Goal: Feedback & Contribution: Contribute content

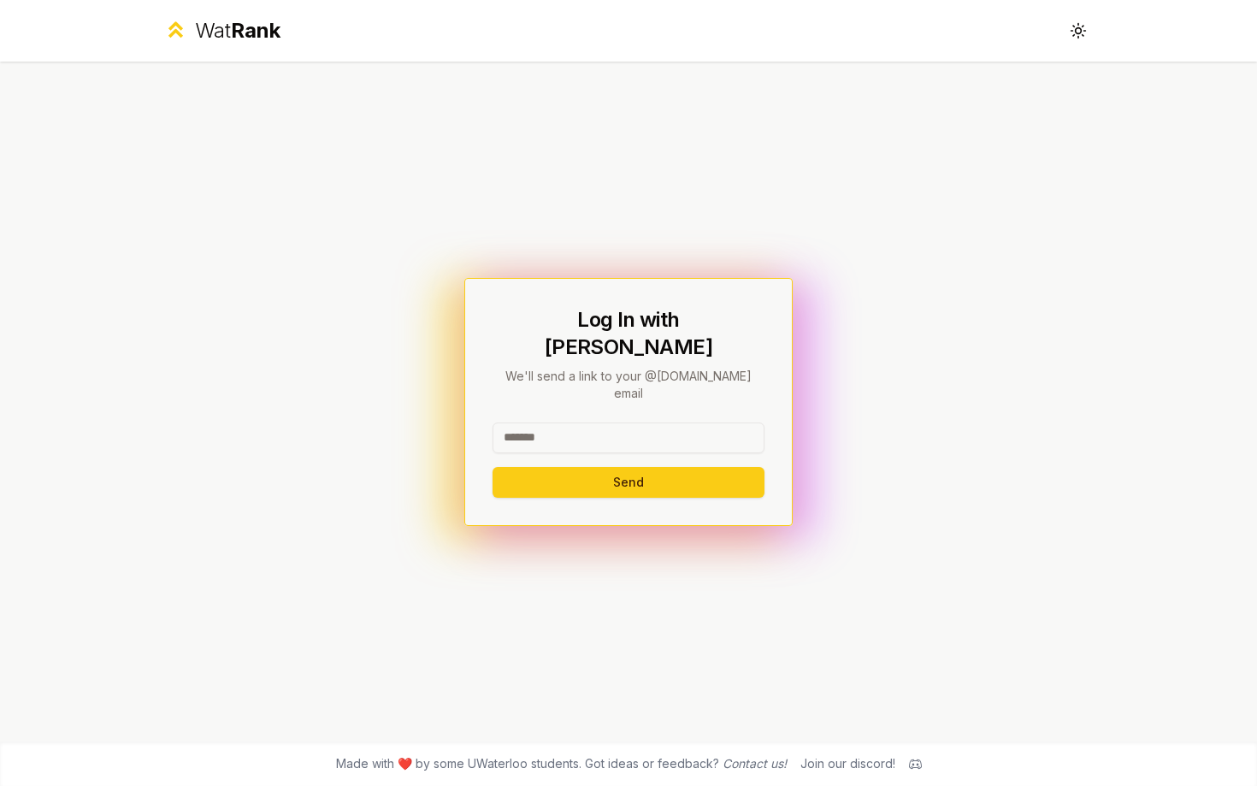
click at [580, 432] on div at bounding box center [629, 442] width 272 height 38
click at [580, 423] on input at bounding box center [629, 438] width 272 height 31
type input "******"
click at [493, 467] on button "Send" at bounding box center [629, 482] width 272 height 31
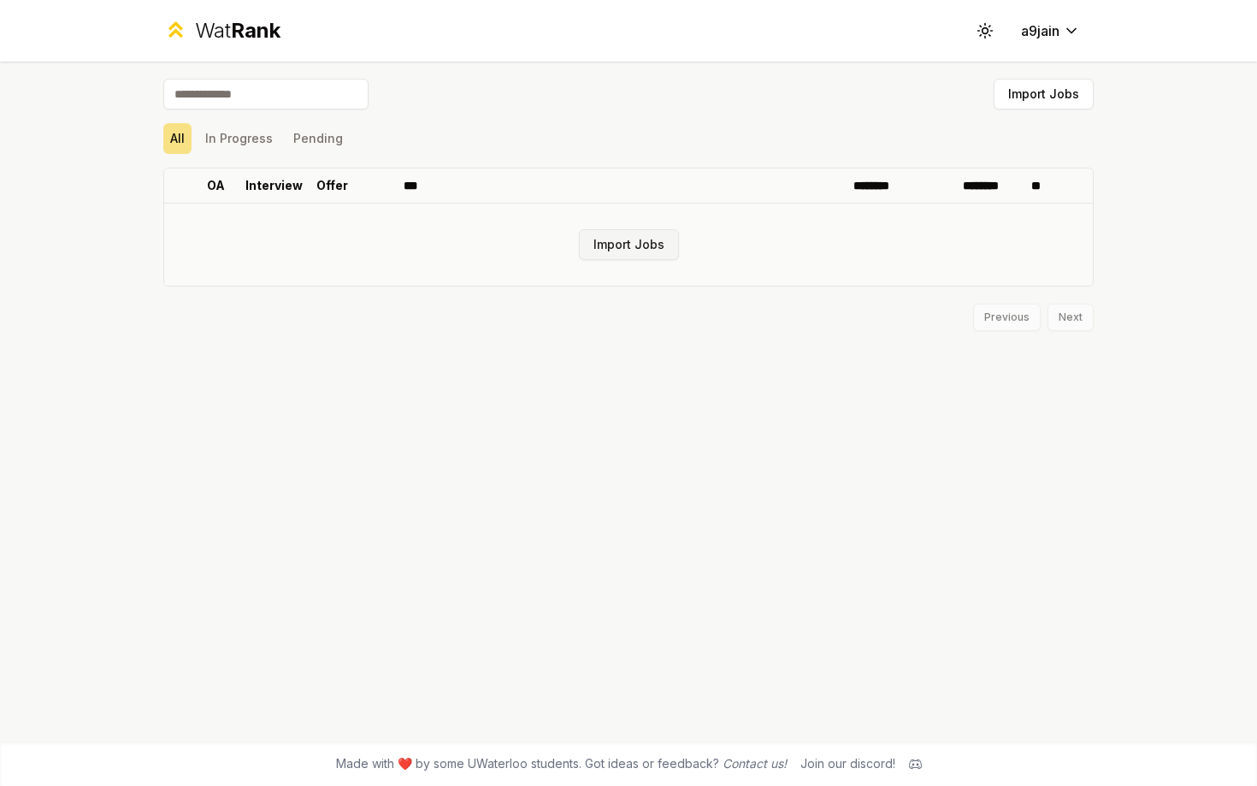
click at [643, 251] on button "Import Jobs" at bounding box center [629, 244] width 100 height 31
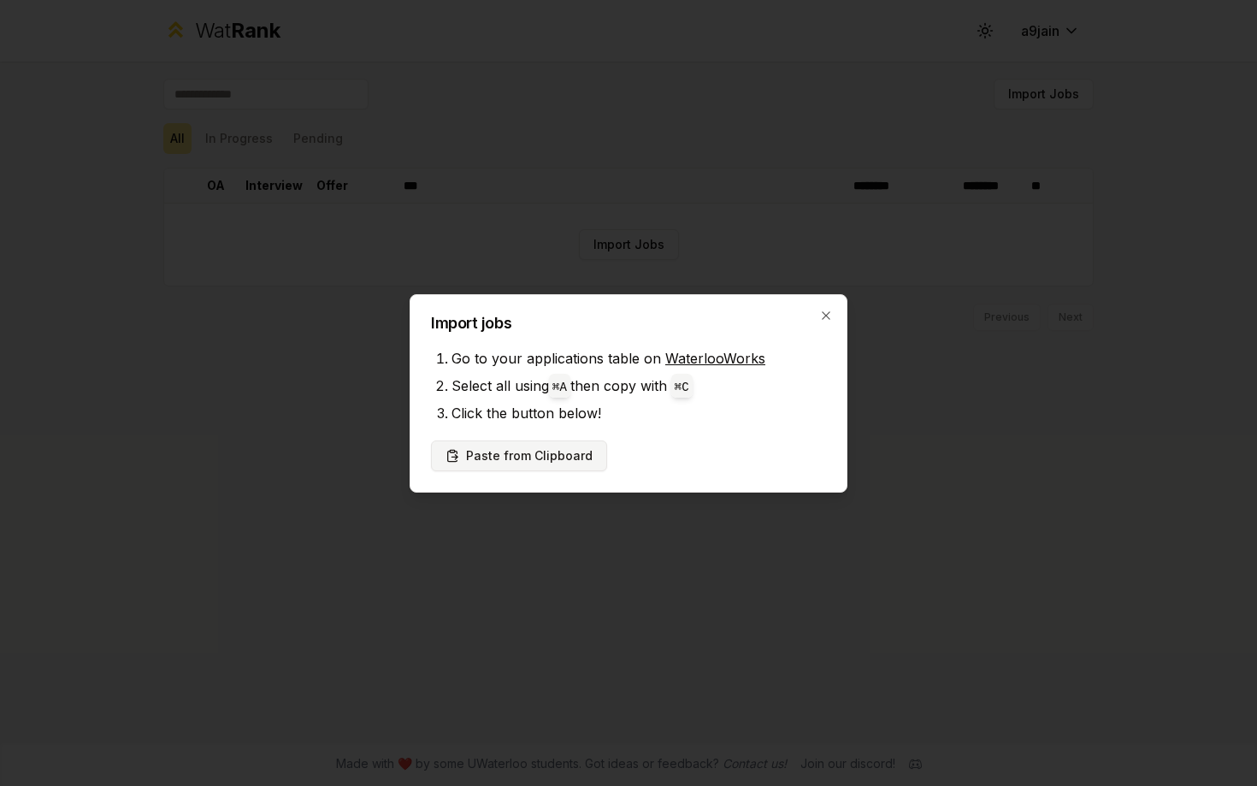
click at [562, 445] on button "Paste from Clipboard" at bounding box center [519, 456] width 176 height 31
click at [521, 460] on button "Paste from Clipboard" at bounding box center [519, 456] width 176 height 31
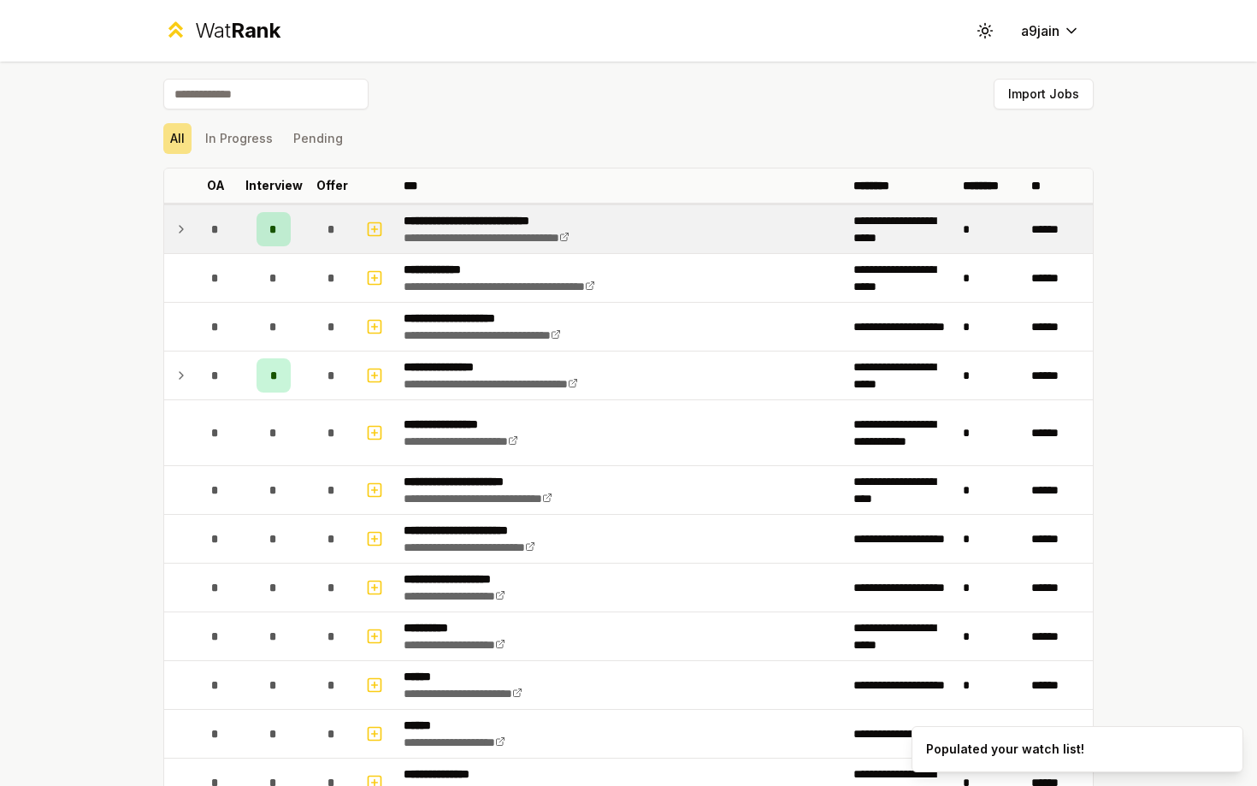
click at [269, 229] on span "*" at bounding box center [273, 229] width 8 height 17
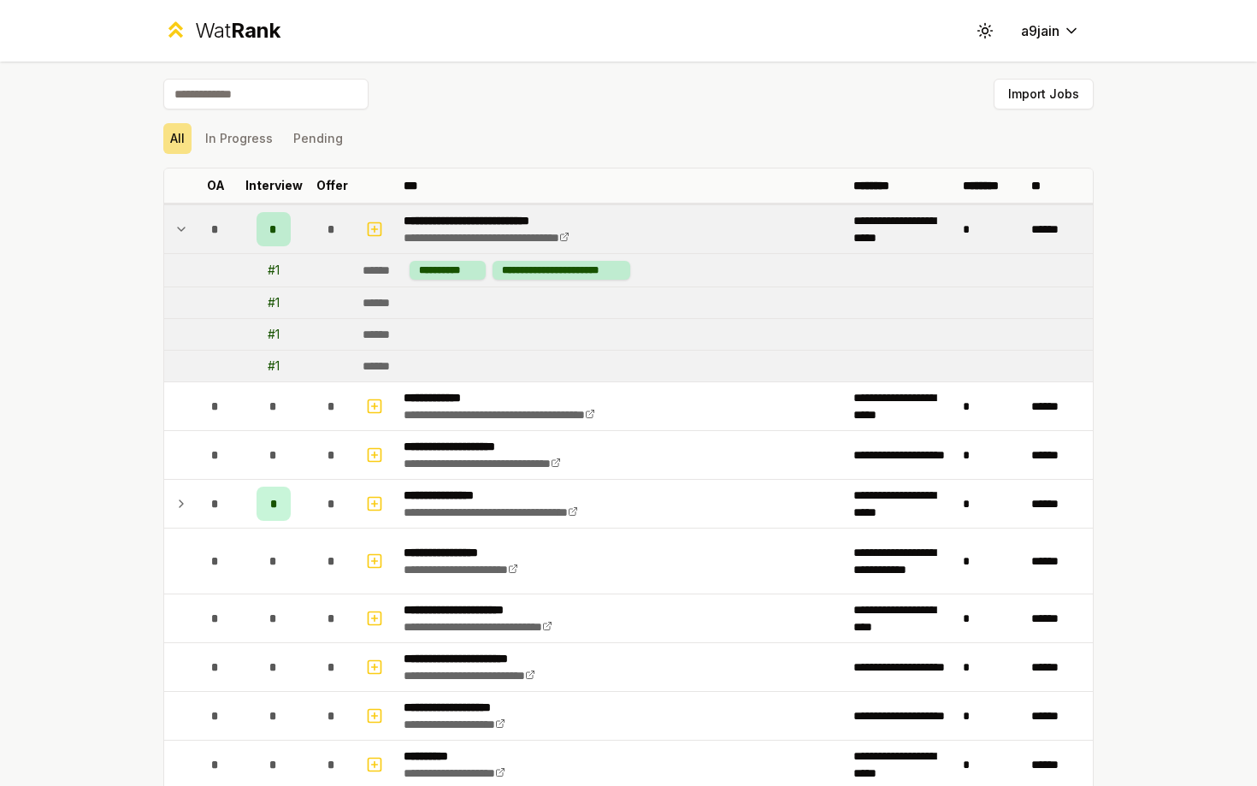
click at [278, 229] on div "*" at bounding box center [274, 229] width 34 height 34
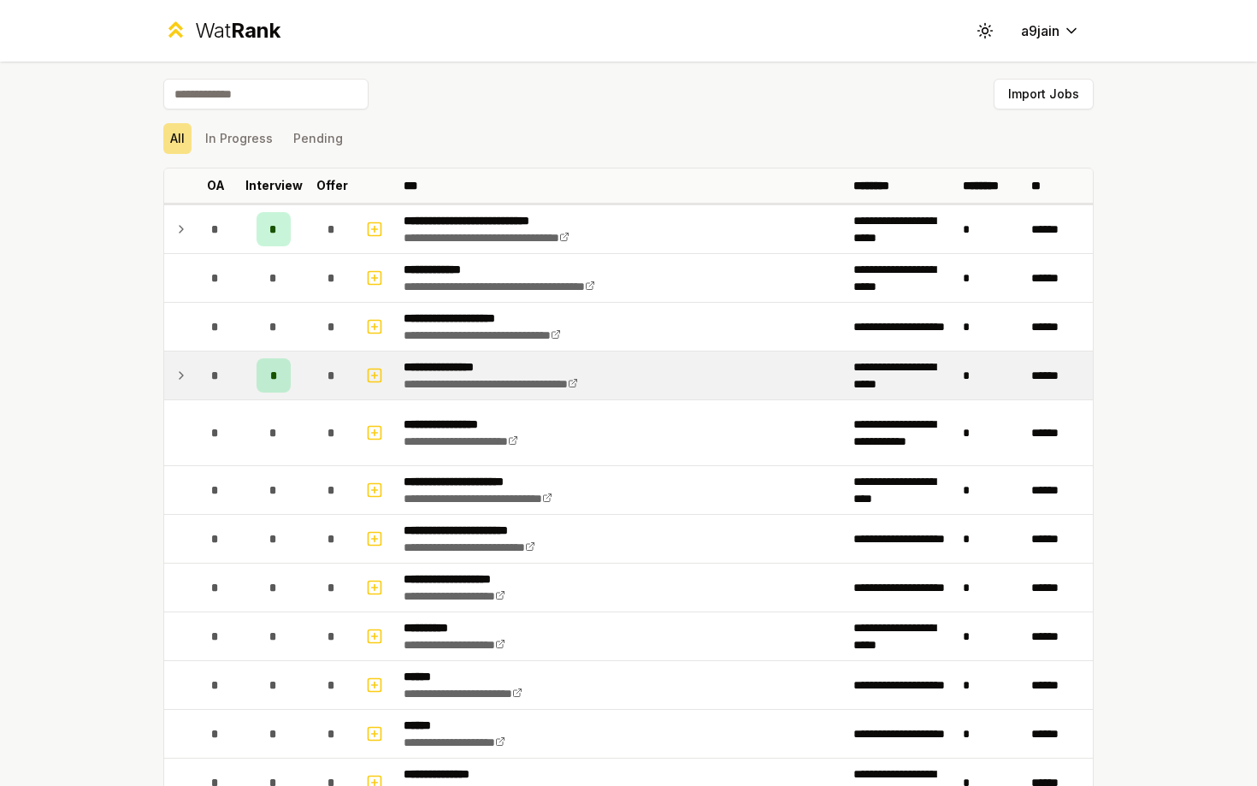
click at [264, 374] on div "*" at bounding box center [274, 375] width 34 height 34
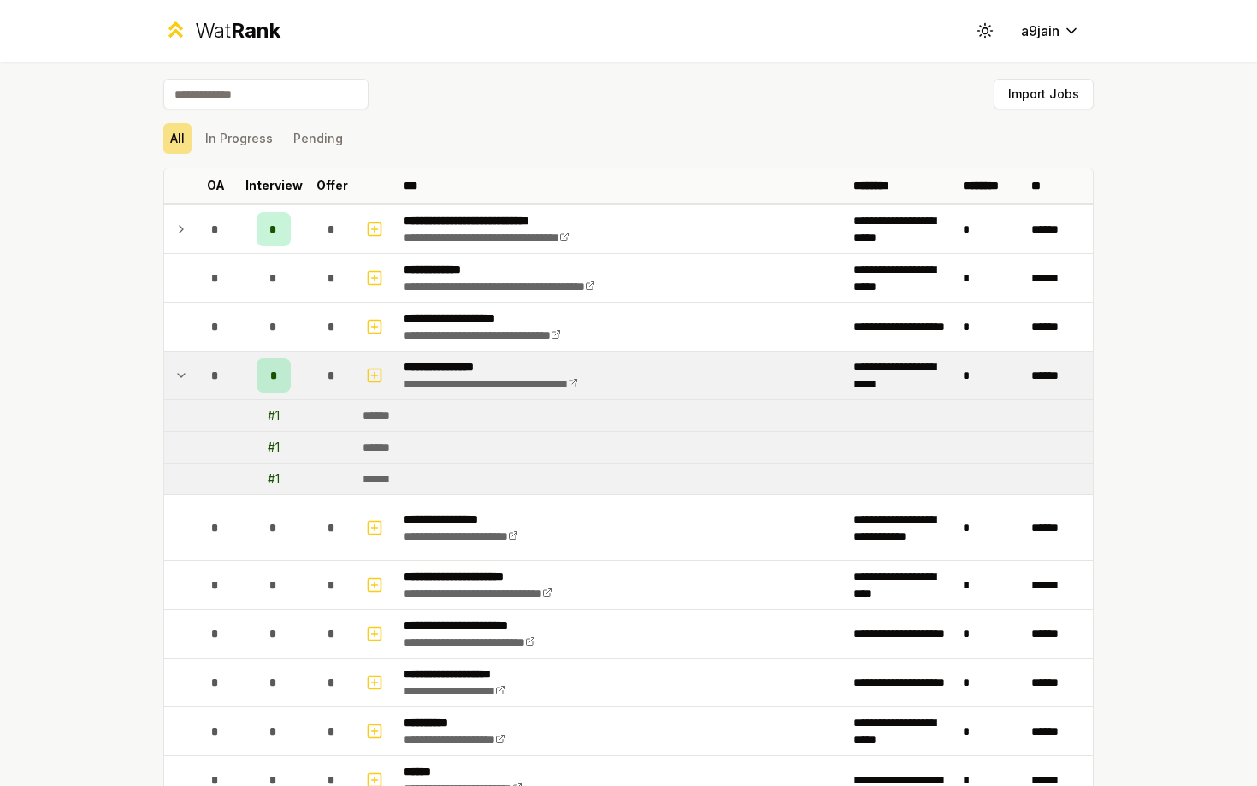
click at [263, 377] on div "*" at bounding box center [274, 375] width 34 height 34
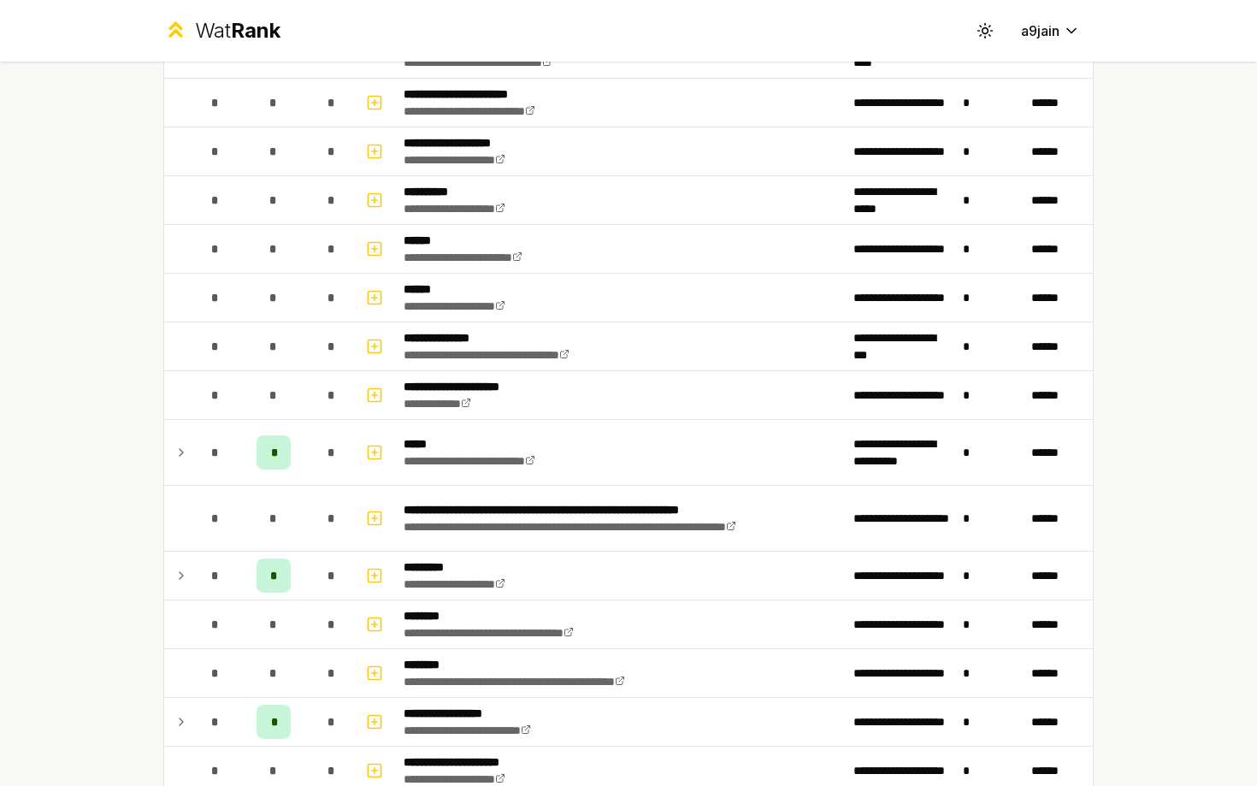
scroll to position [471, 0]
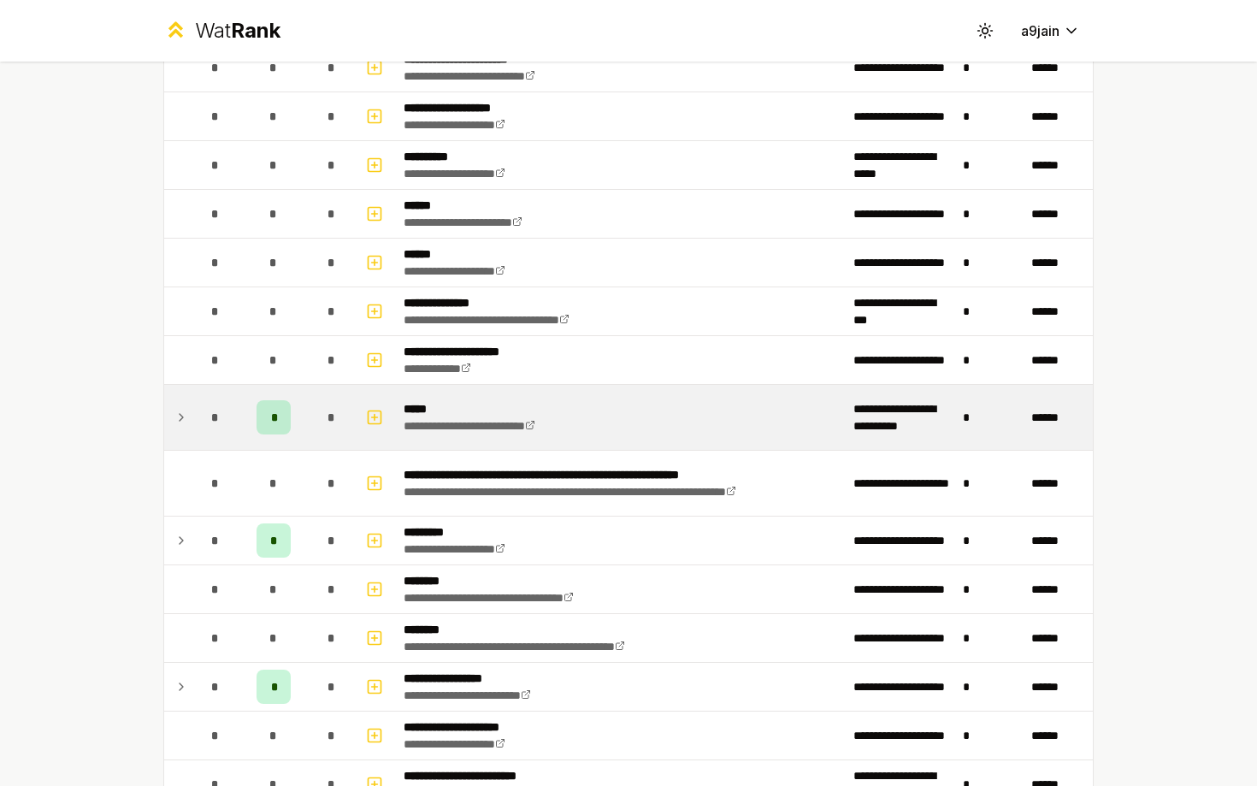
click at [269, 412] on div "*" at bounding box center [274, 417] width 34 height 34
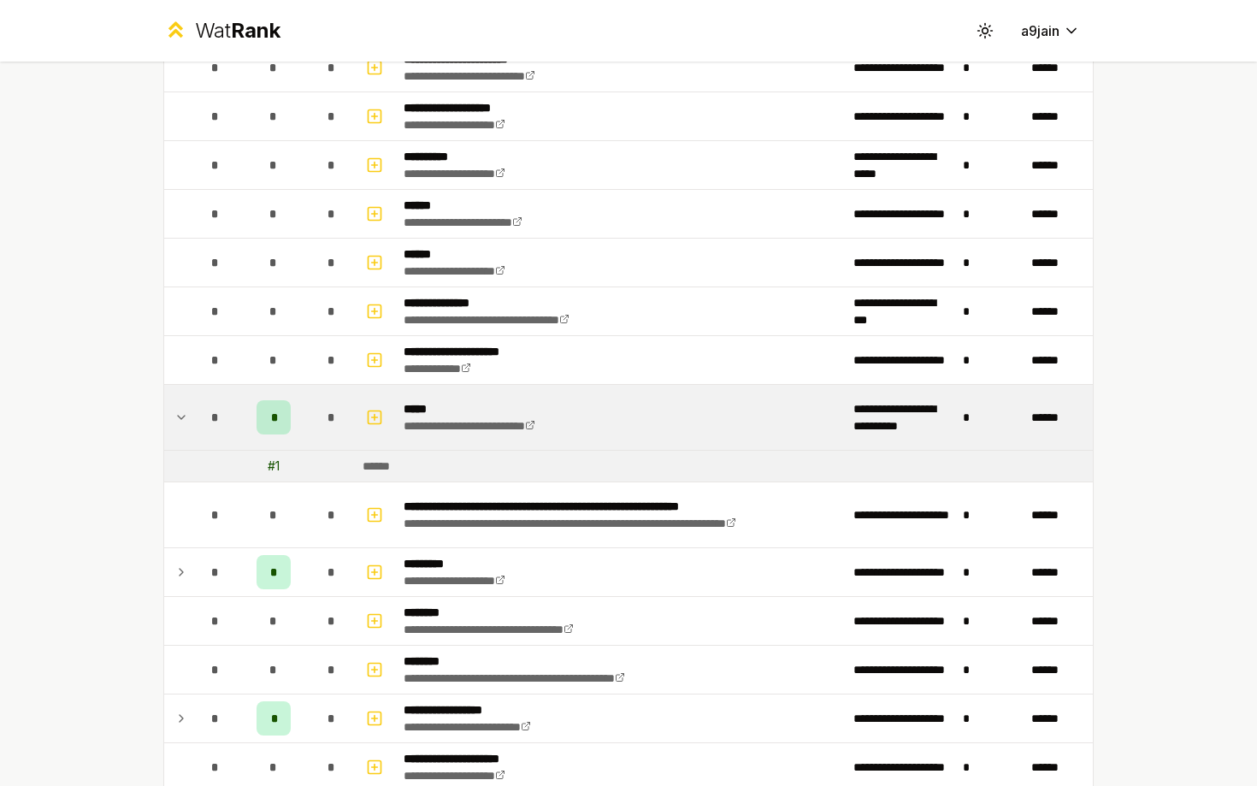
click at [240, 476] on td "# 1" at bounding box center [273, 466] width 68 height 31
click at [370, 411] on icon "button" at bounding box center [374, 417] width 17 height 21
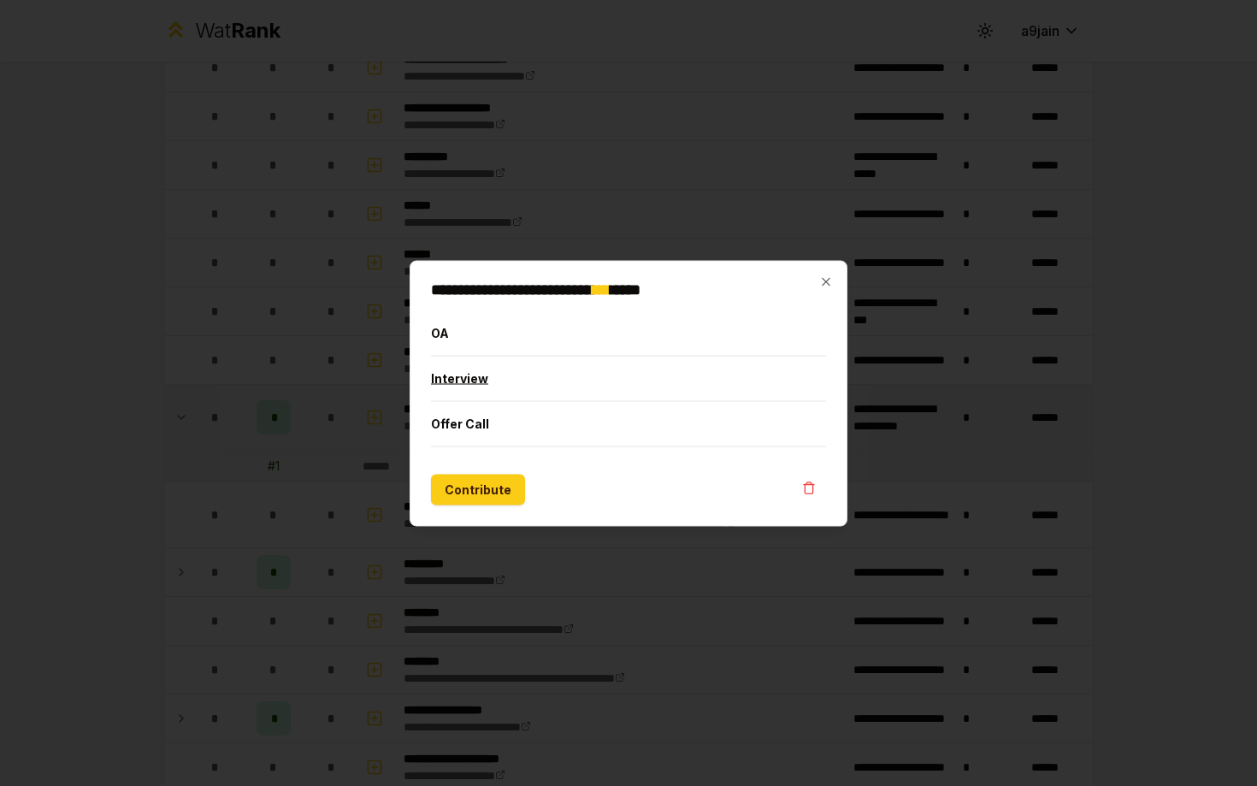
click at [480, 373] on button "Interview" at bounding box center [628, 378] width 395 height 44
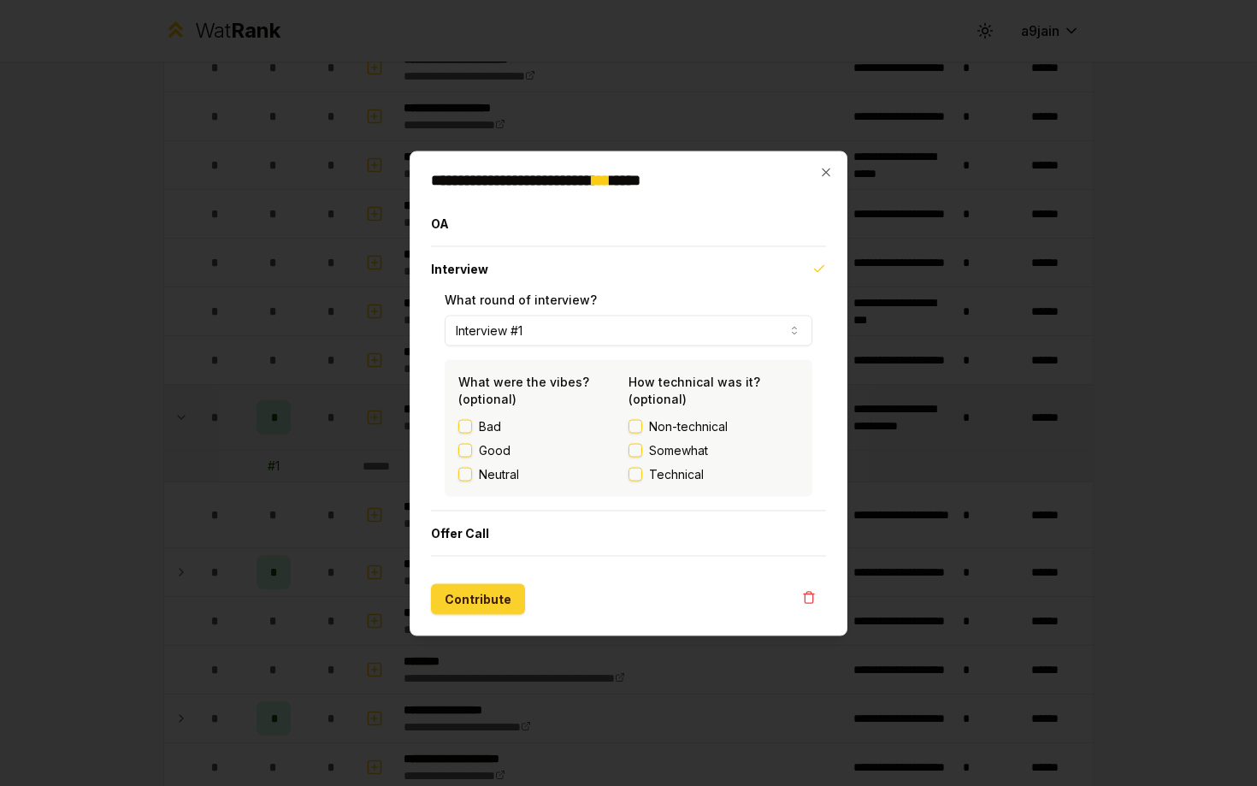
click at [477, 597] on button "Contribute" at bounding box center [478, 598] width 94 height 31
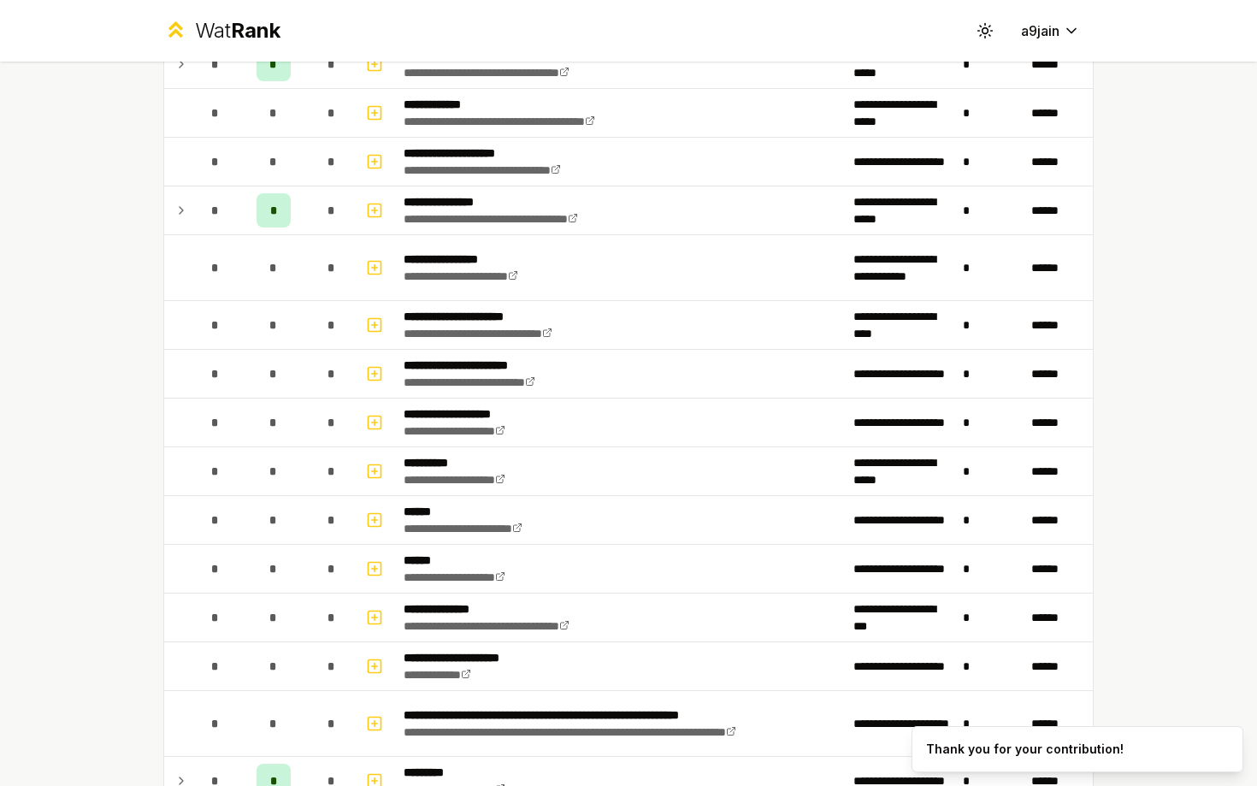
scroll to position [0, 0]
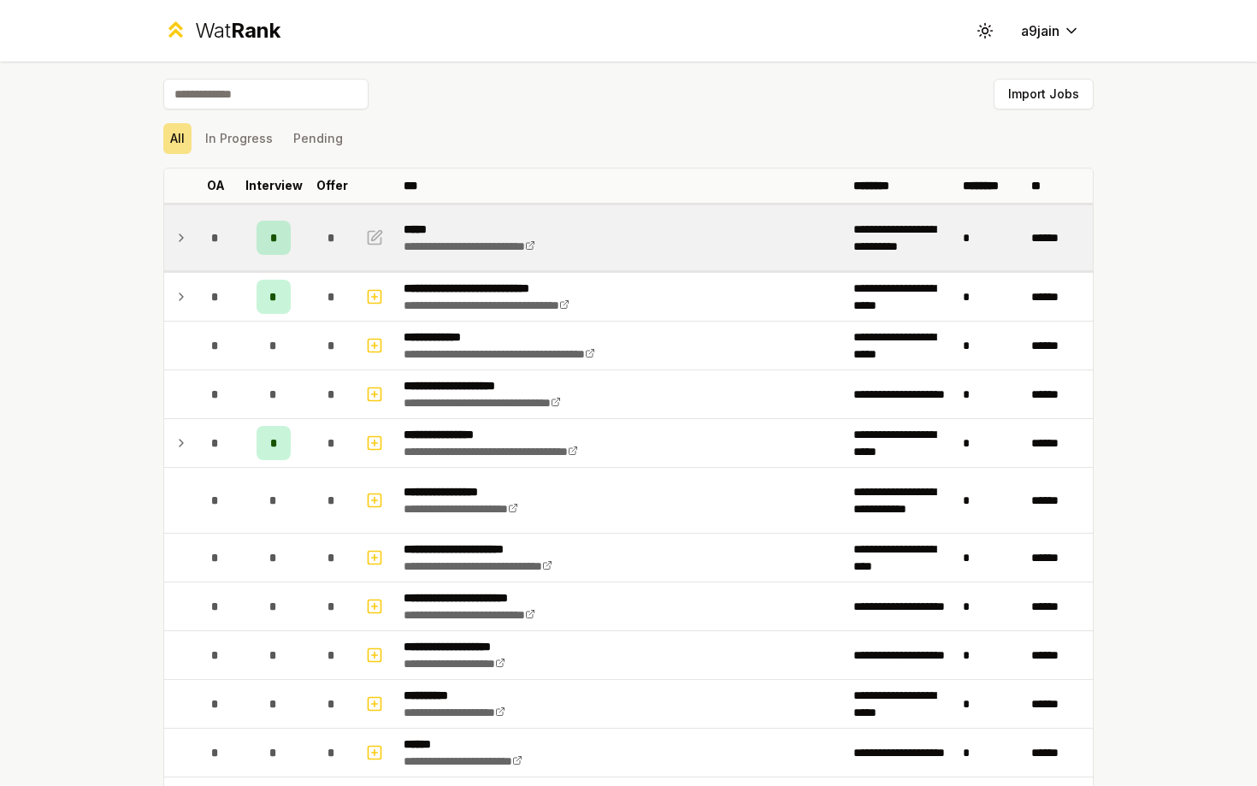
click at [287, 228] on div "*" at bounding box center [274, 238] width 34 height 34
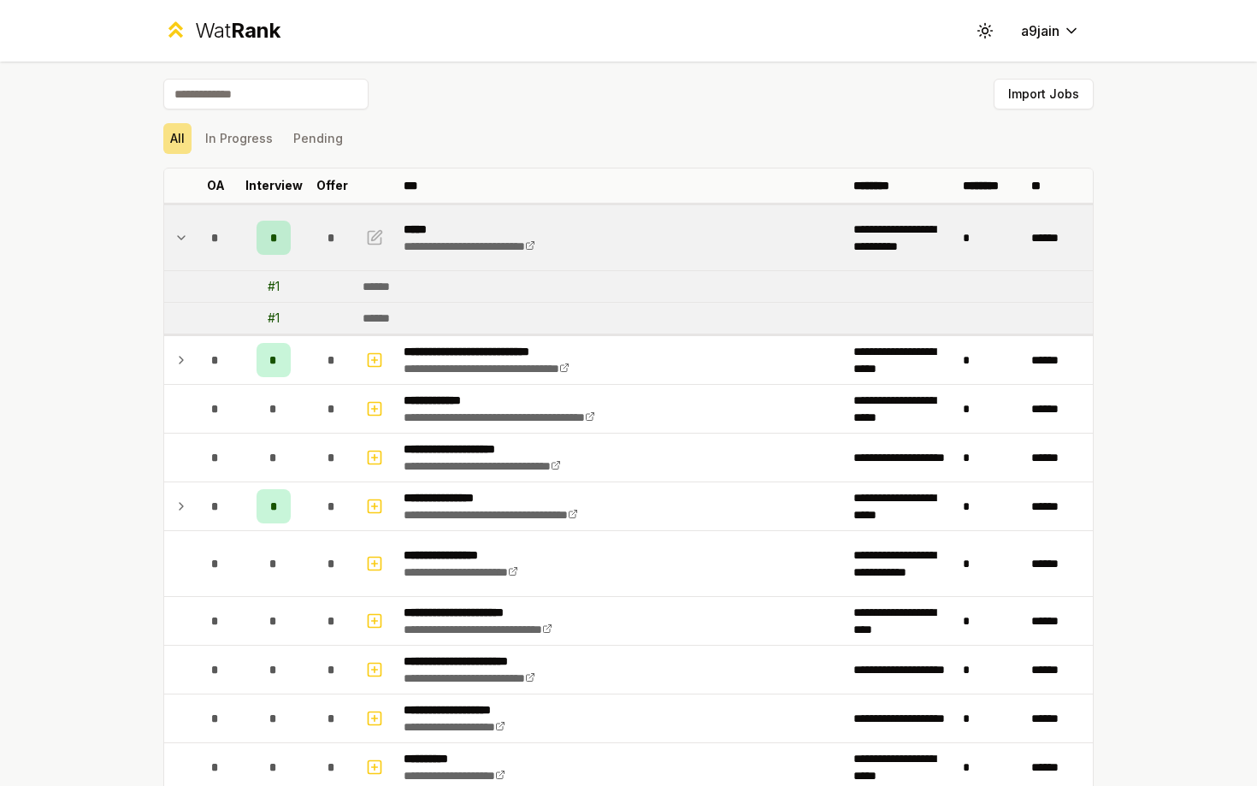
click at [283, 229] on div "*" at bounding box center [274, 238] width 34 height 34
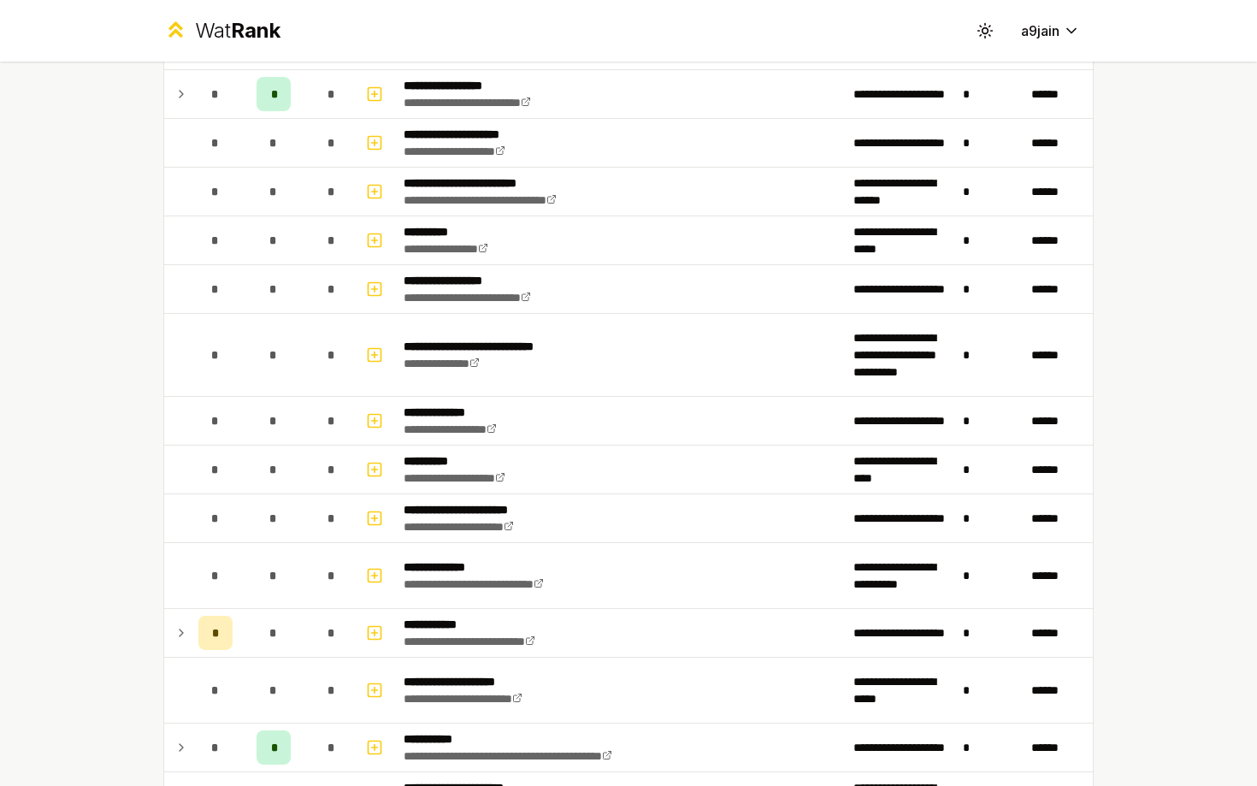
scroll to position [1064, 0]
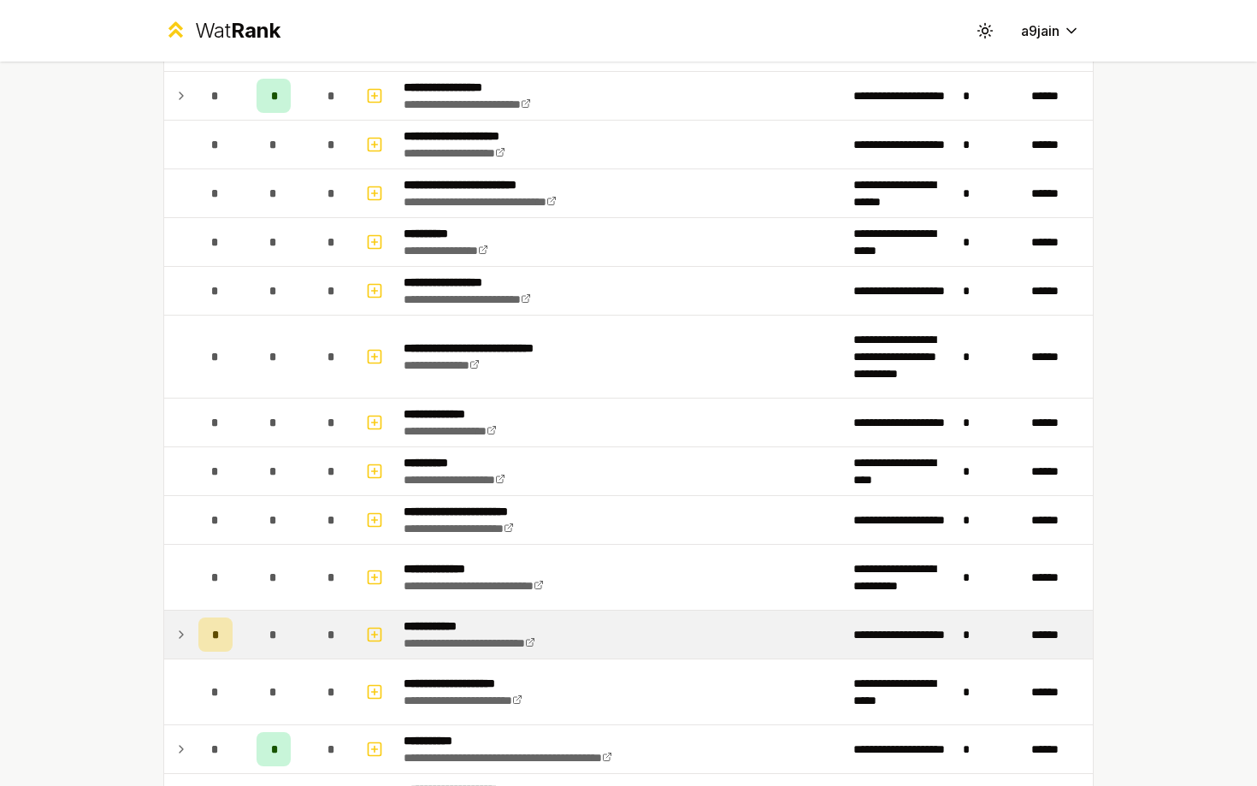
click at [188, 635] on td at bounding box center [177, 635] width 27 height 48
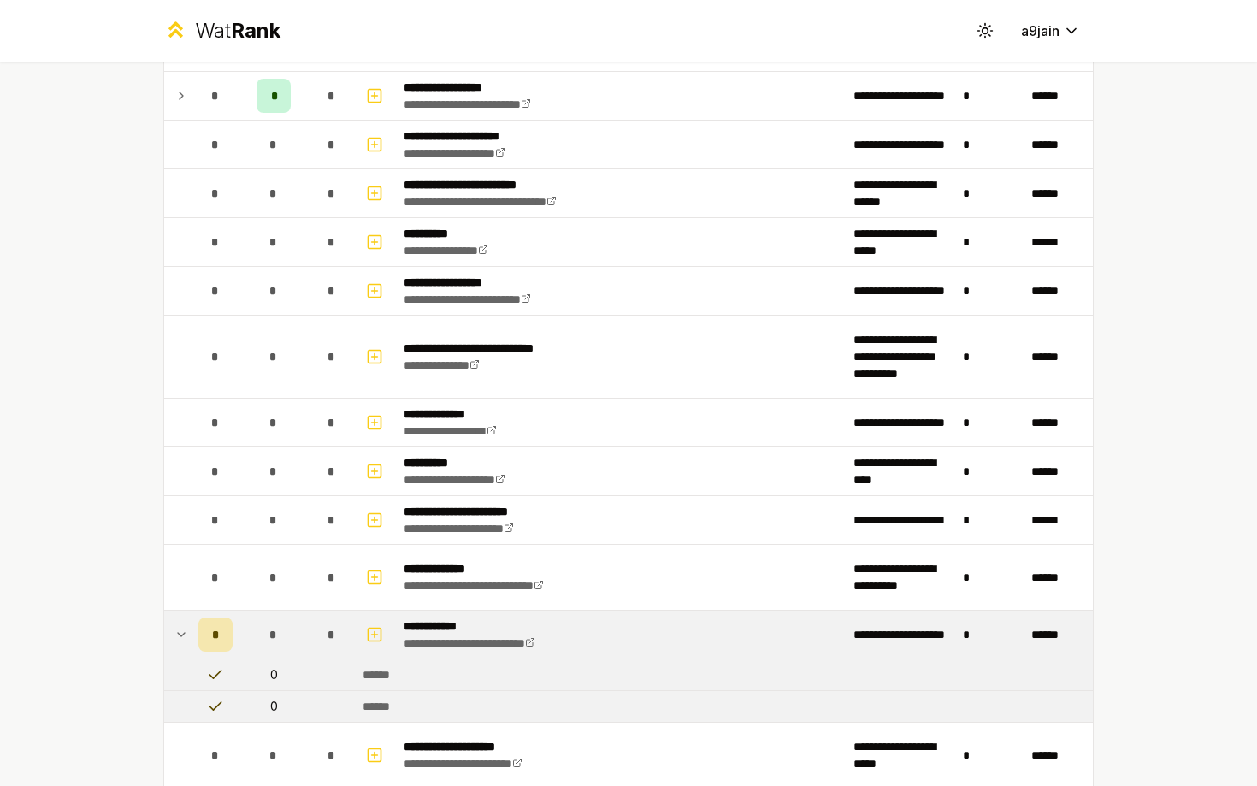
click at [248, 669] on td "0" at bounding box center [273, 674] width 68 height 31
click at [382, 671] on div "******" at bounding box center [382, 674] width 38 height 17
click at [222, 636] on div "*" at bounding box center [215, 635] width 34 height 34
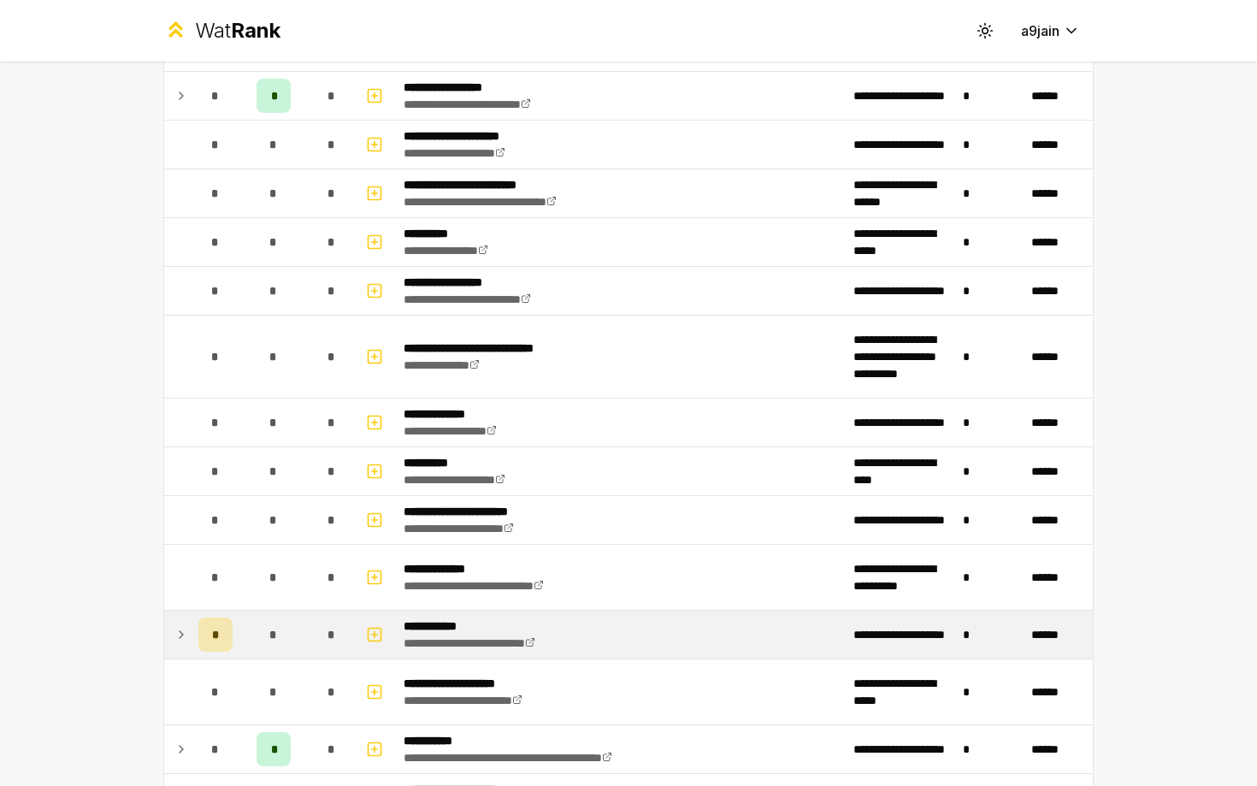
click at [222, 636] on div "*" at bounding box center [215, 635] width 34 height 34
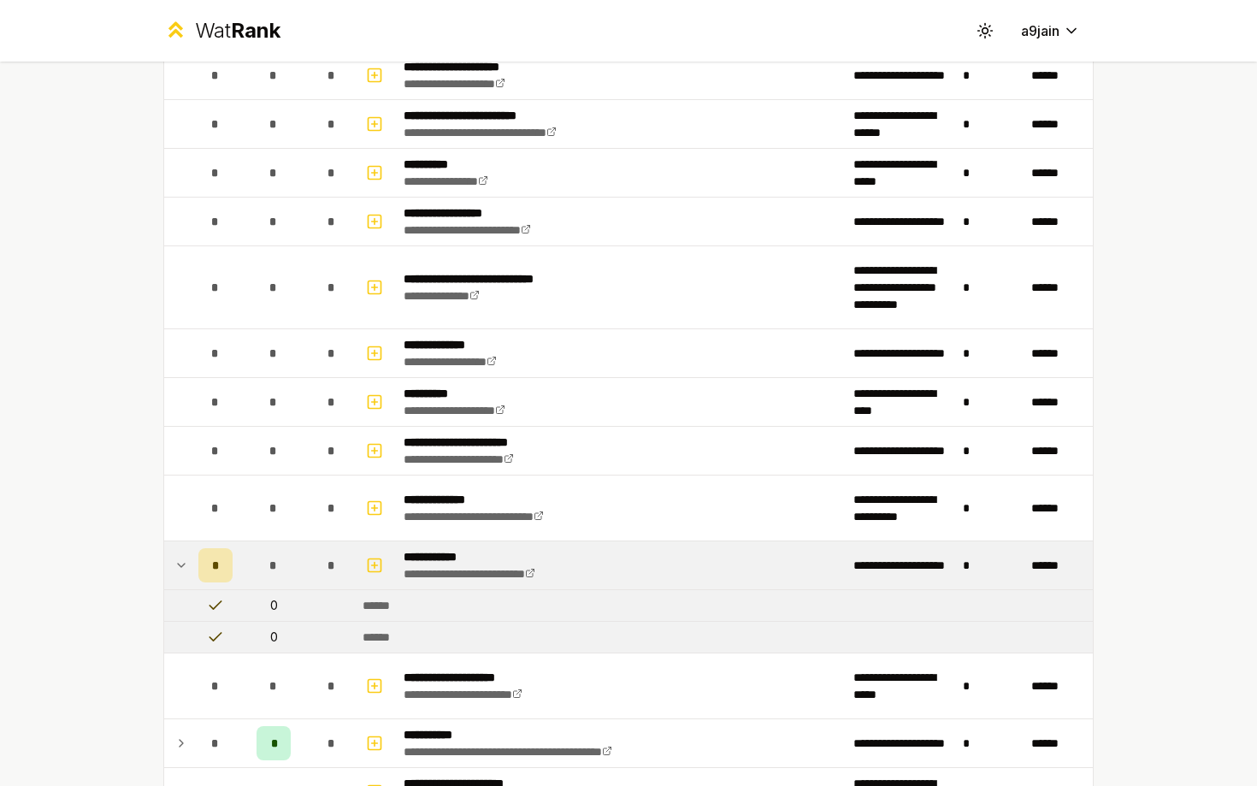
scroll to position [1172, 0]
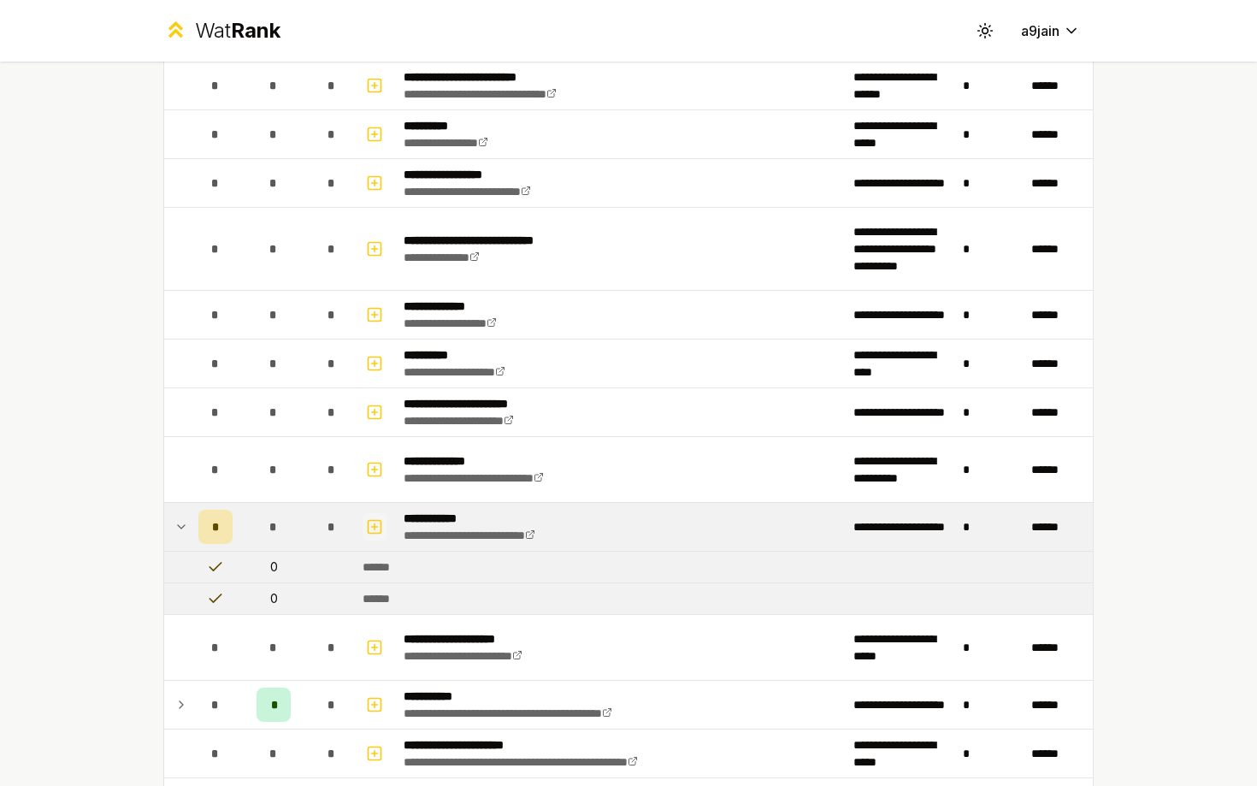
click at [381, 531] on icon "button" at bounding box center [374, 527] width 17 height 21
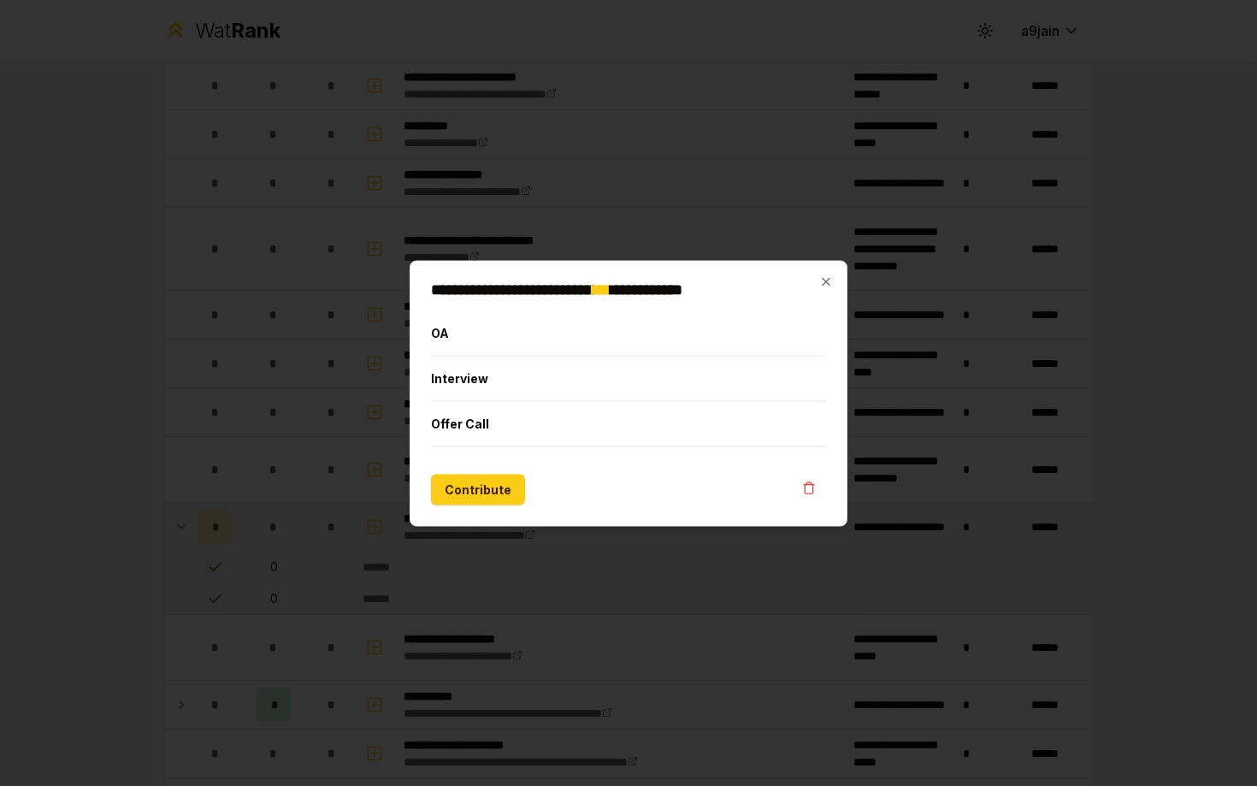
click at [95, 520] on div at bounding box center [628, 393] width 1257 height 786
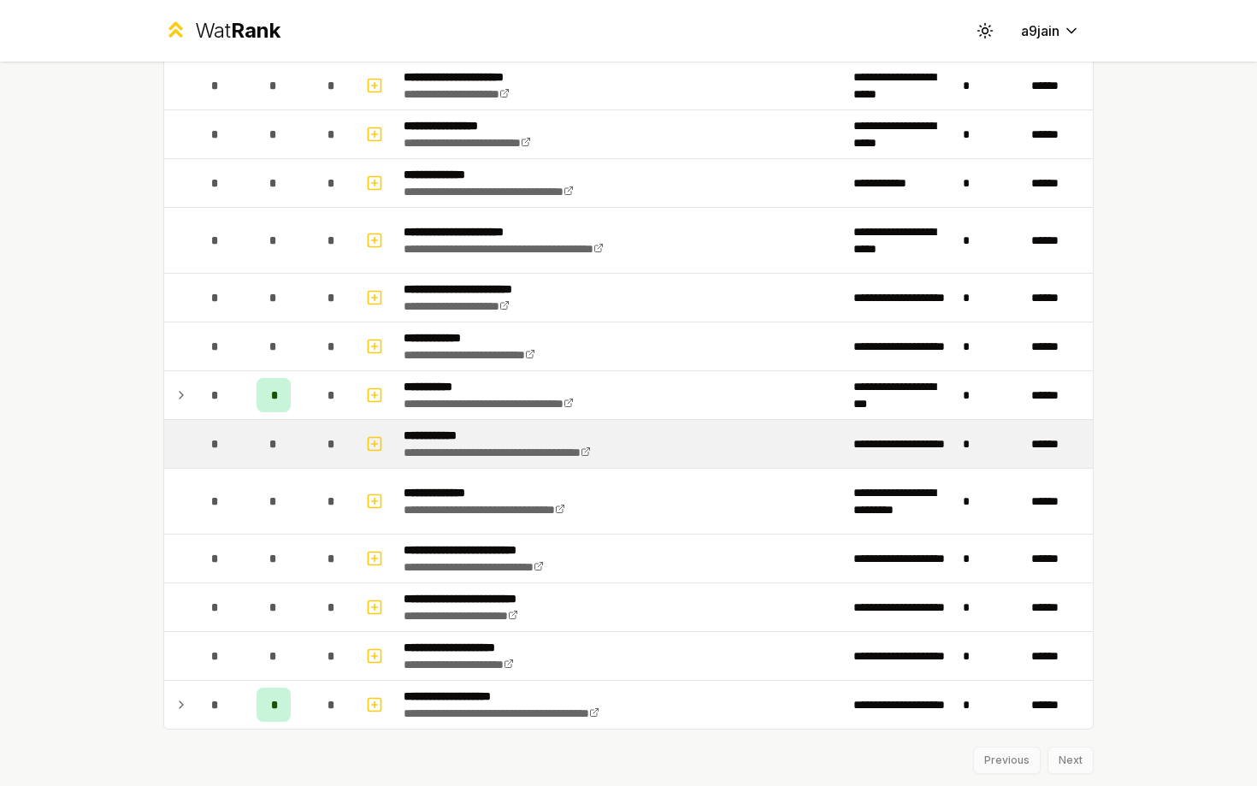
scroll to position [1938, 0]
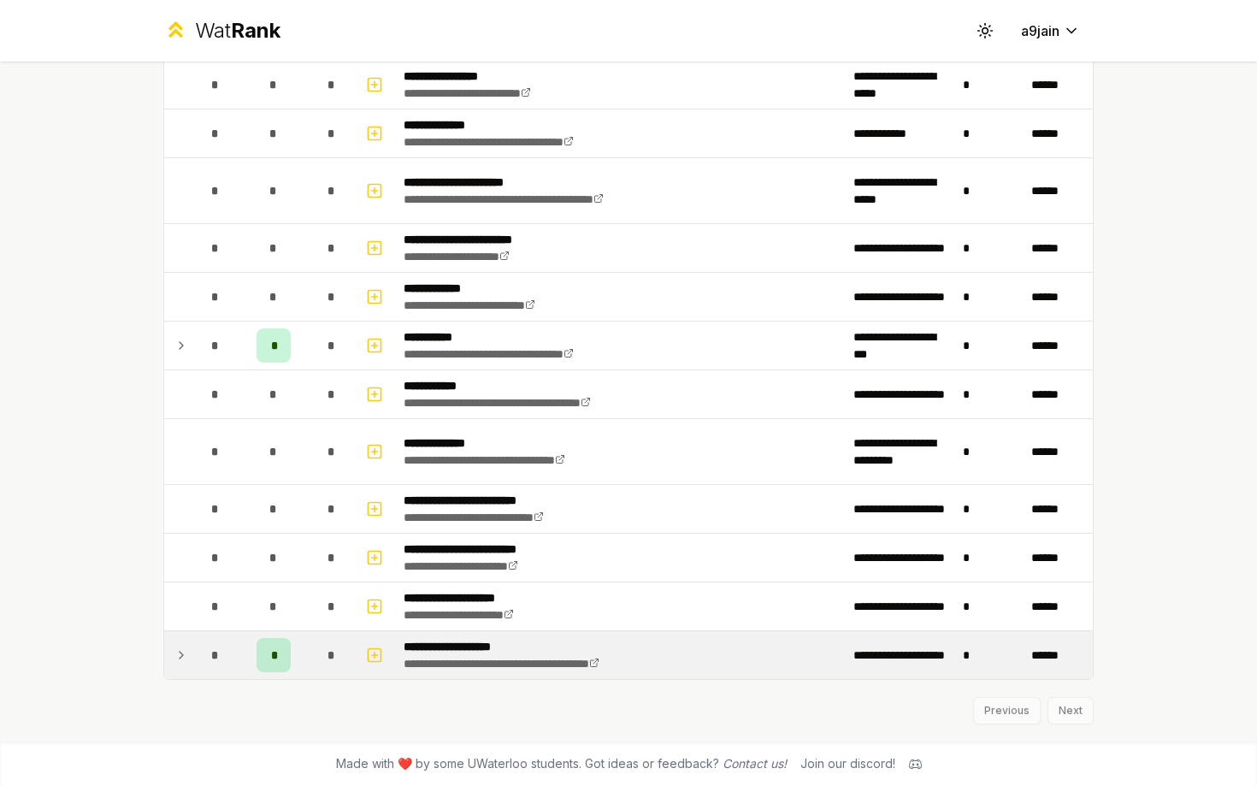
click at [279, 662] on div "*" at bounding box center [274, 655] width 34 height 34
click at [277, 685] on td "# 1" at bounding box center [273, 695] width 68 height 31
click at [277, 691] on div "# 1" at bounding box center [274, 695] width 12 height 17
click at [273, 668] on div "*" at bounding box center [274, 655] width 34 height 34
click at [271, 667] on div "*" at bounding box center [274, 655] width 34 height 34
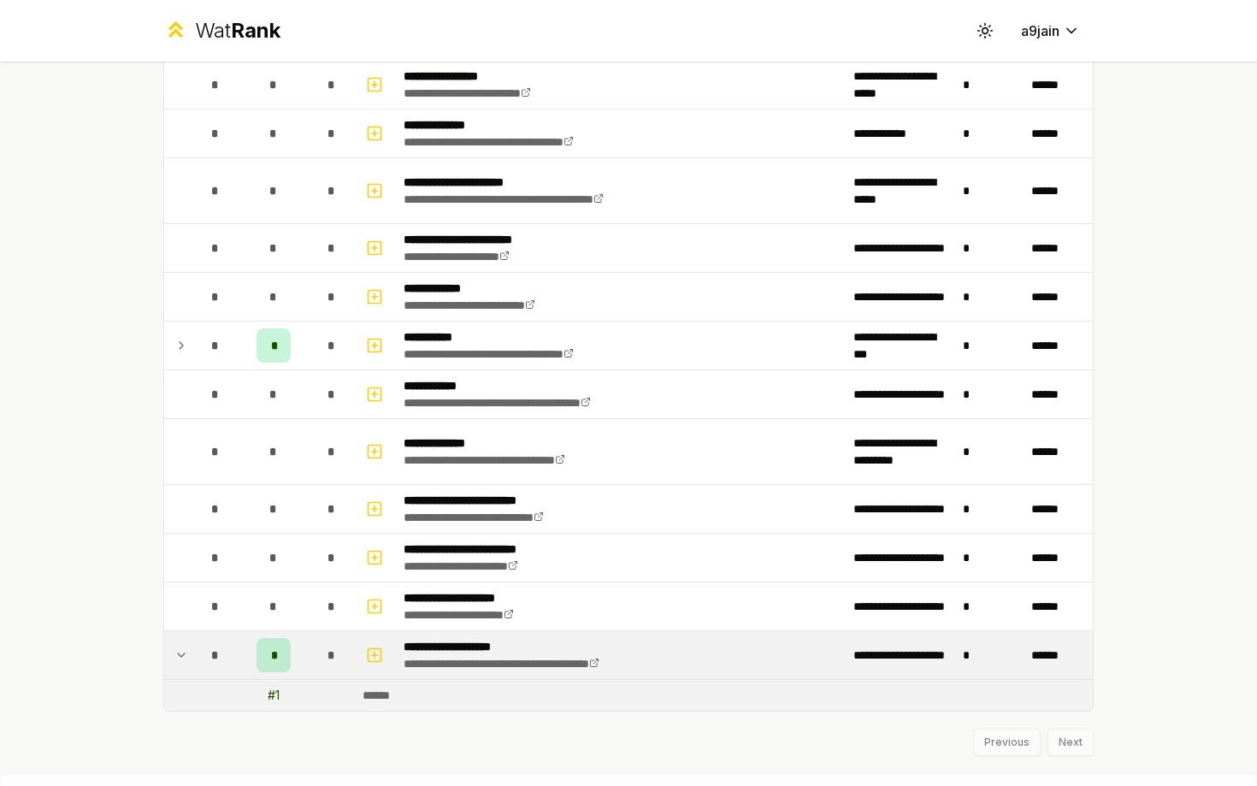
click at [276, 695] on div "# 1" at bounding box center [274, 695] width 12 height 17
click at [273, 664] on div "*" at bounding box center [274, 655] width 34 height 34
click at [475, 645] on p "**********" at bounding box center [538, 646] width 268 height 17
click at [281, 697] on td "# 1" at bounding box center [273, 695] width 68 height 31
click at [279, 676] on td "*" at bounding box center [273, 655] width 68 height 48
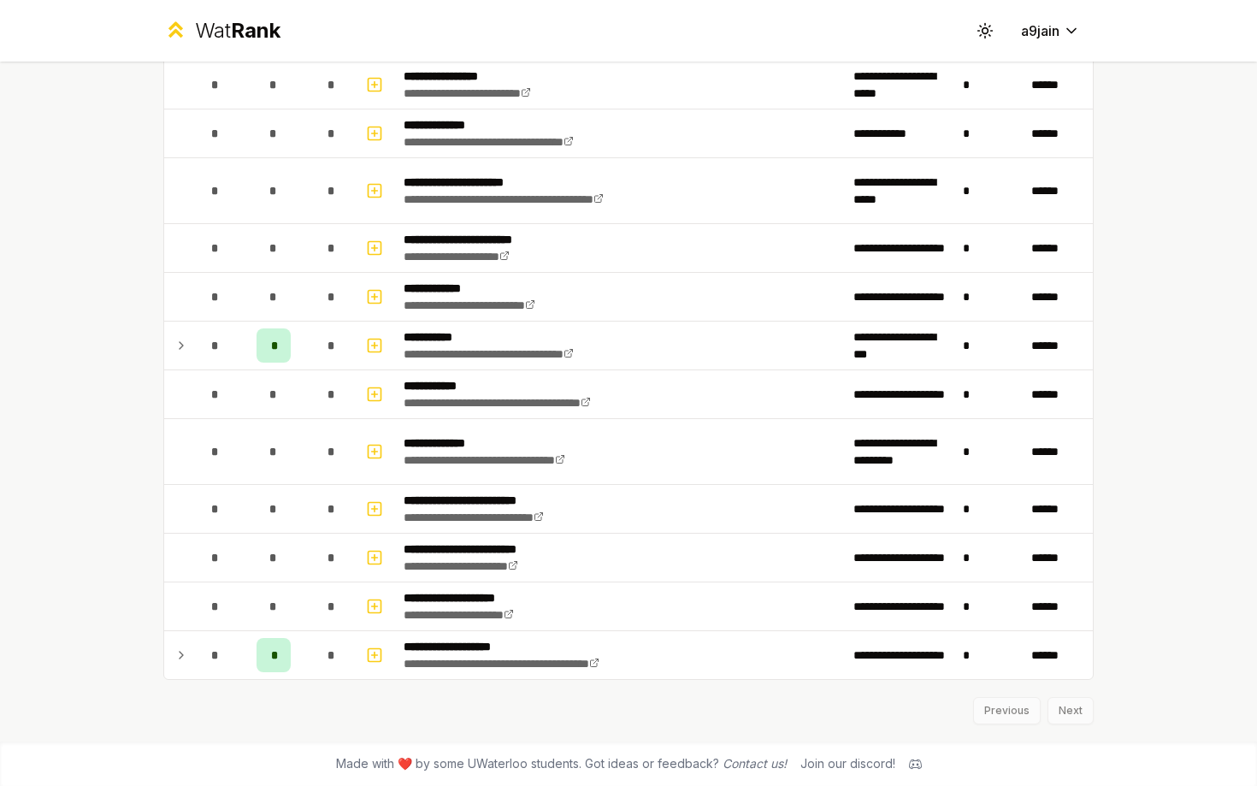
click at [1062, 713] on div "Previous Next" at bounding box center [628, 702] width 931 height 44
click at [1083, 712] on div "Previous Next" at bounding box center [628, 702] width 931 height 44
click at [1063, 712] on div "Previous Next" at bounding box center [628, 702] width 931 height 44
click at [1019, 710] on div "Previous Next" at bounding box center [628, 702] width 931 height 44
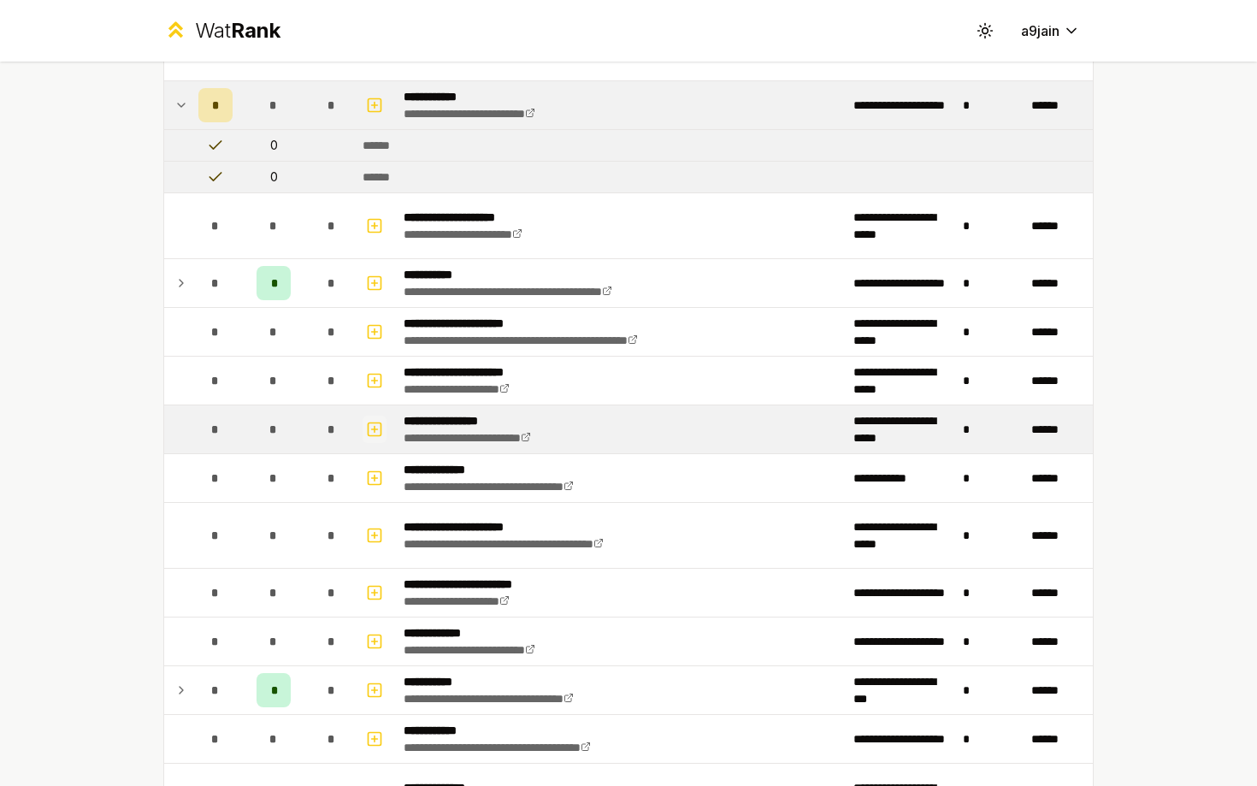
click at [375, 429] on icon "button" at bounding box center [374, 429] width 17 height 21
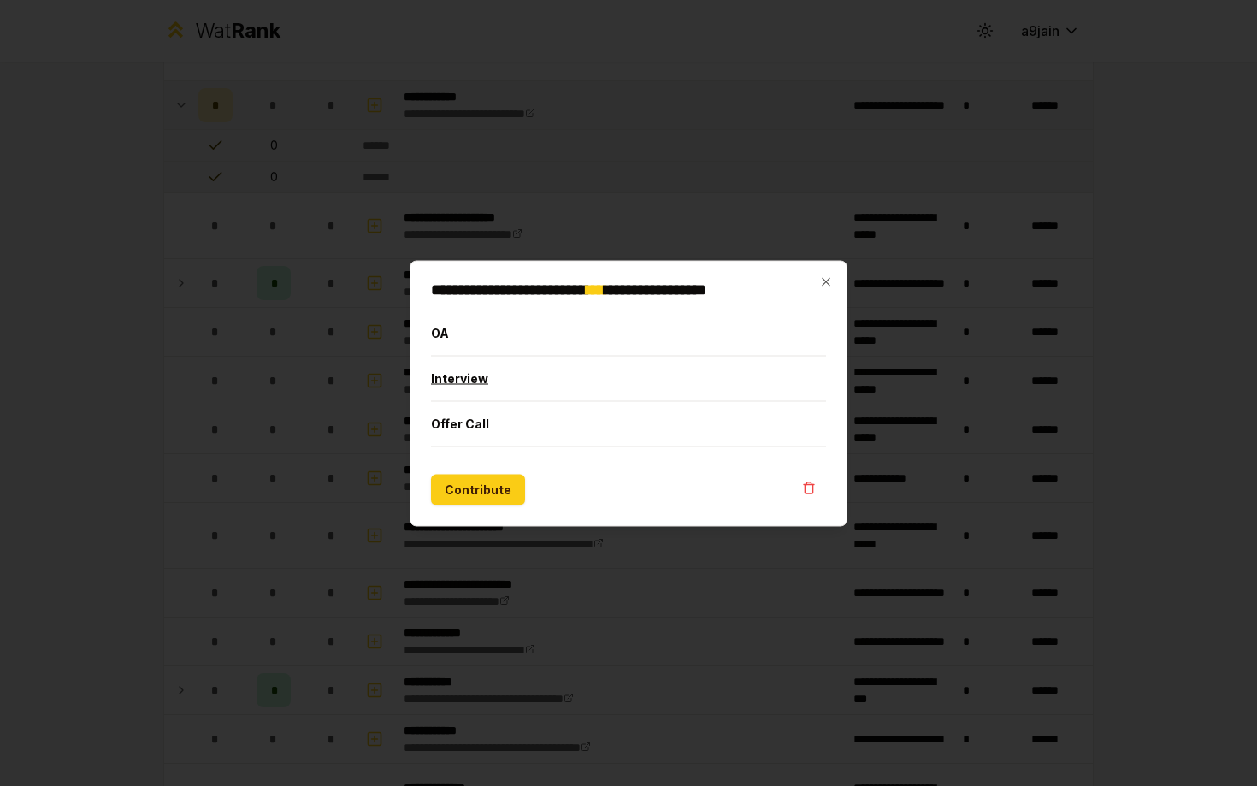
click at [476, 374] on button "Interview" at bounding box center [628, 378] width 395 height 44
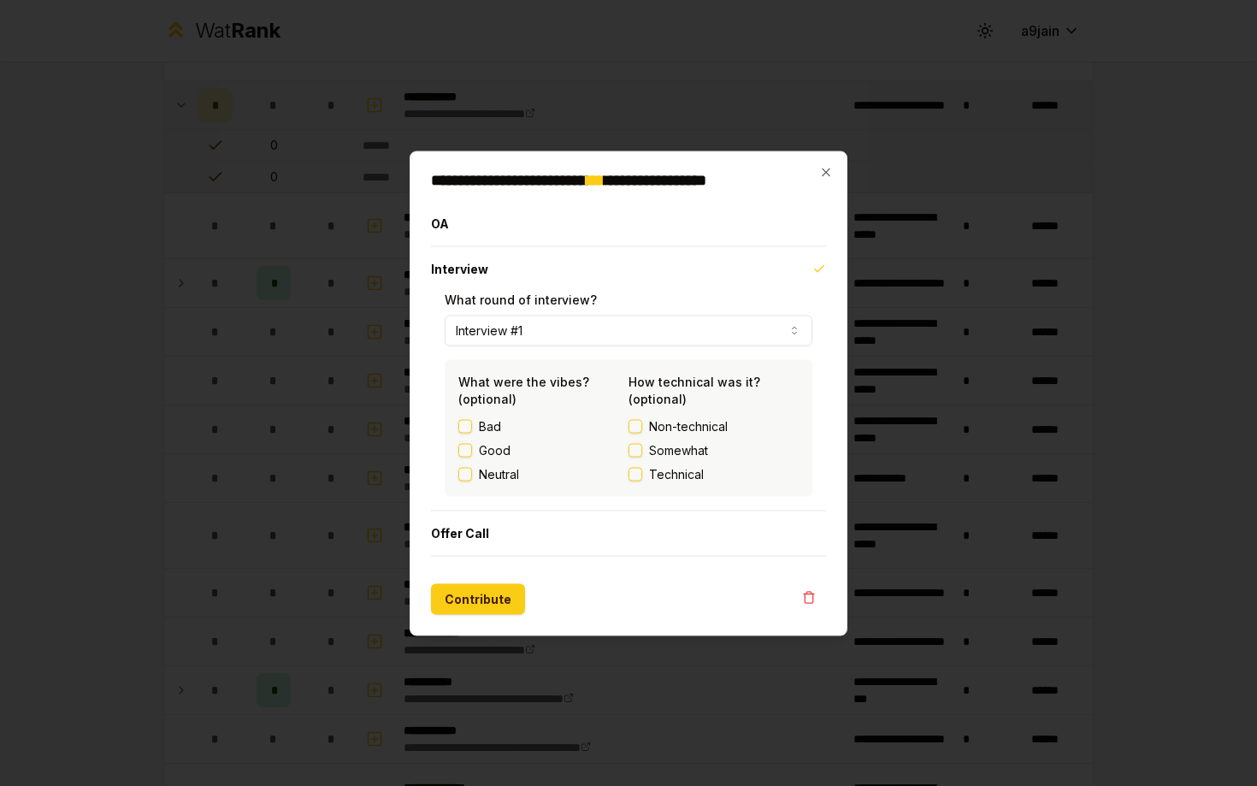
click at [469, 454] on button "Good" at bounding box center [465, 450] width 14 height 14
click at [636, 466] on label "Technical" at bounding box center [714, 473] width 170 height 17
click at [636, 467] on button "Technical" at bounding box center [636, 474] width 14 height 14
click at [489, 596] on button "Contribute" at bounding box center [478, 598] width 94 height 31
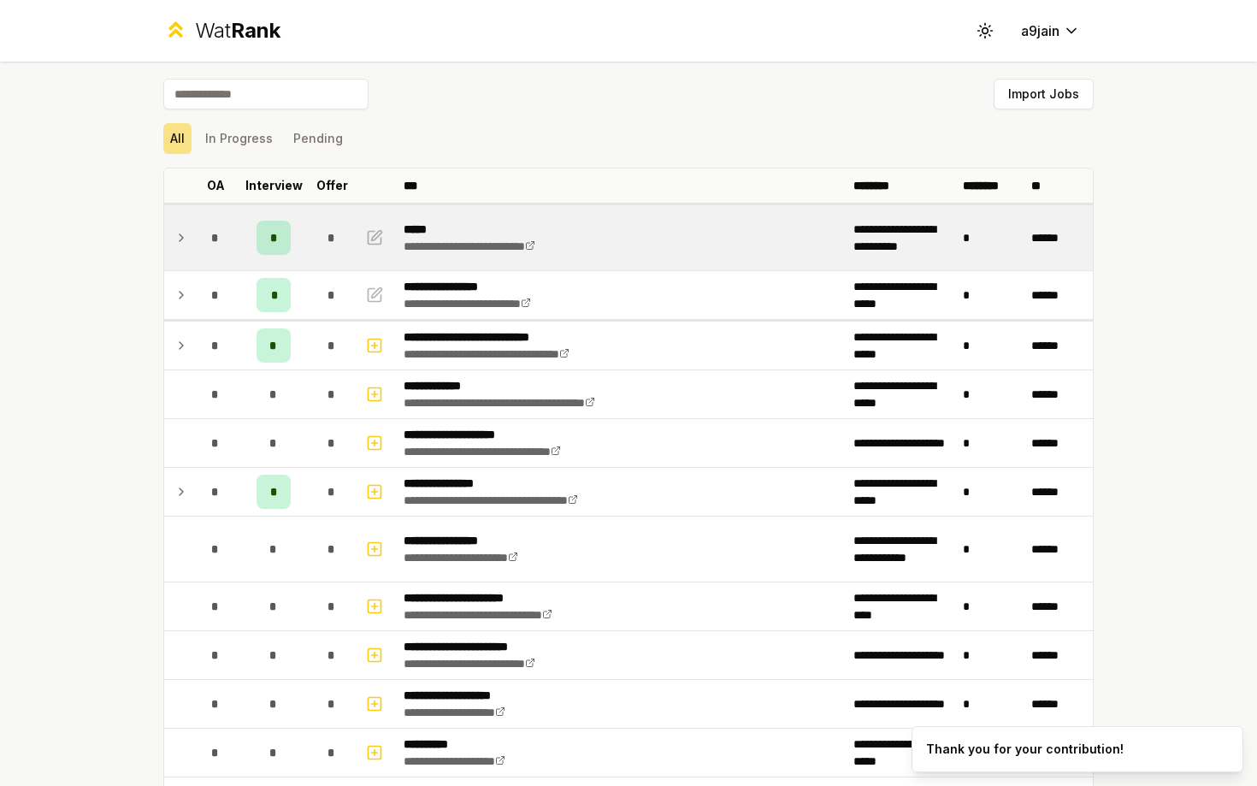
click at [270, 239] on span "*" at bounding box center [274, 237] width 8 height 17
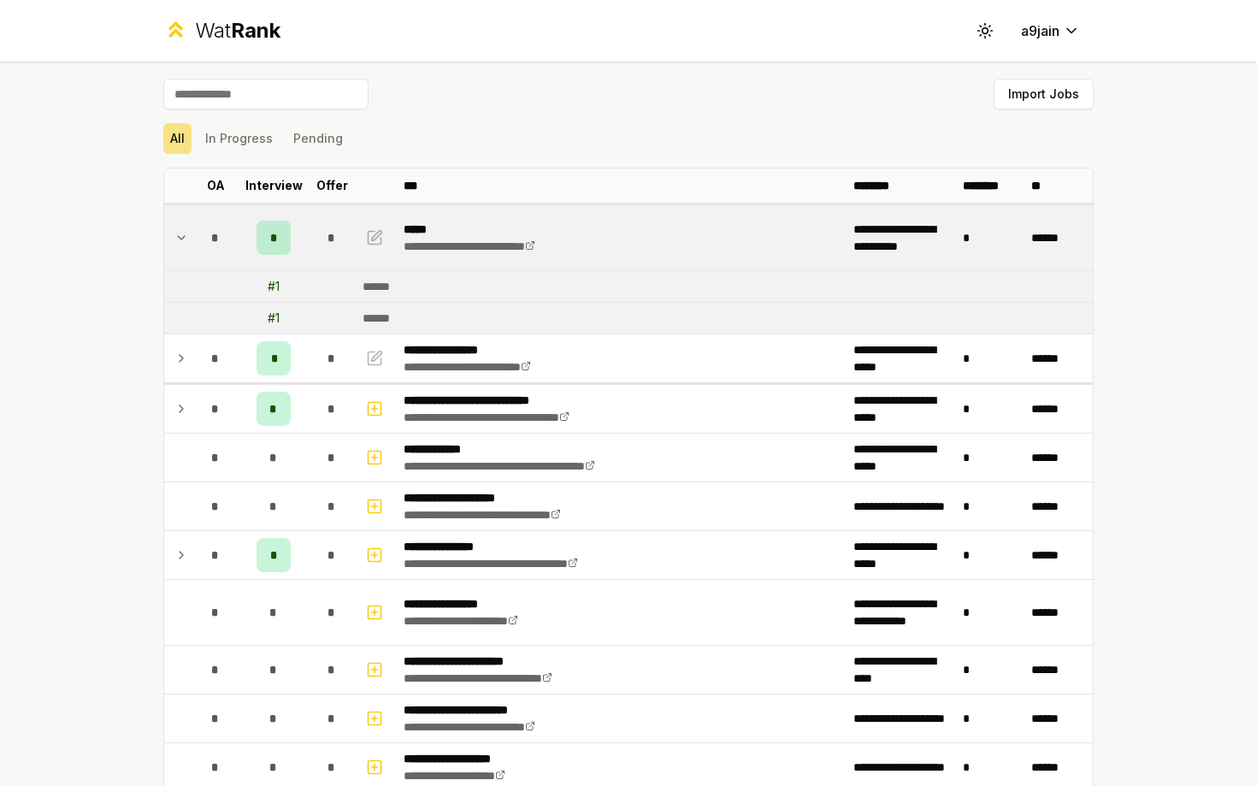
click at [275, 319] on div "# 1" at bounding box center [274, 318] width 12 height 17
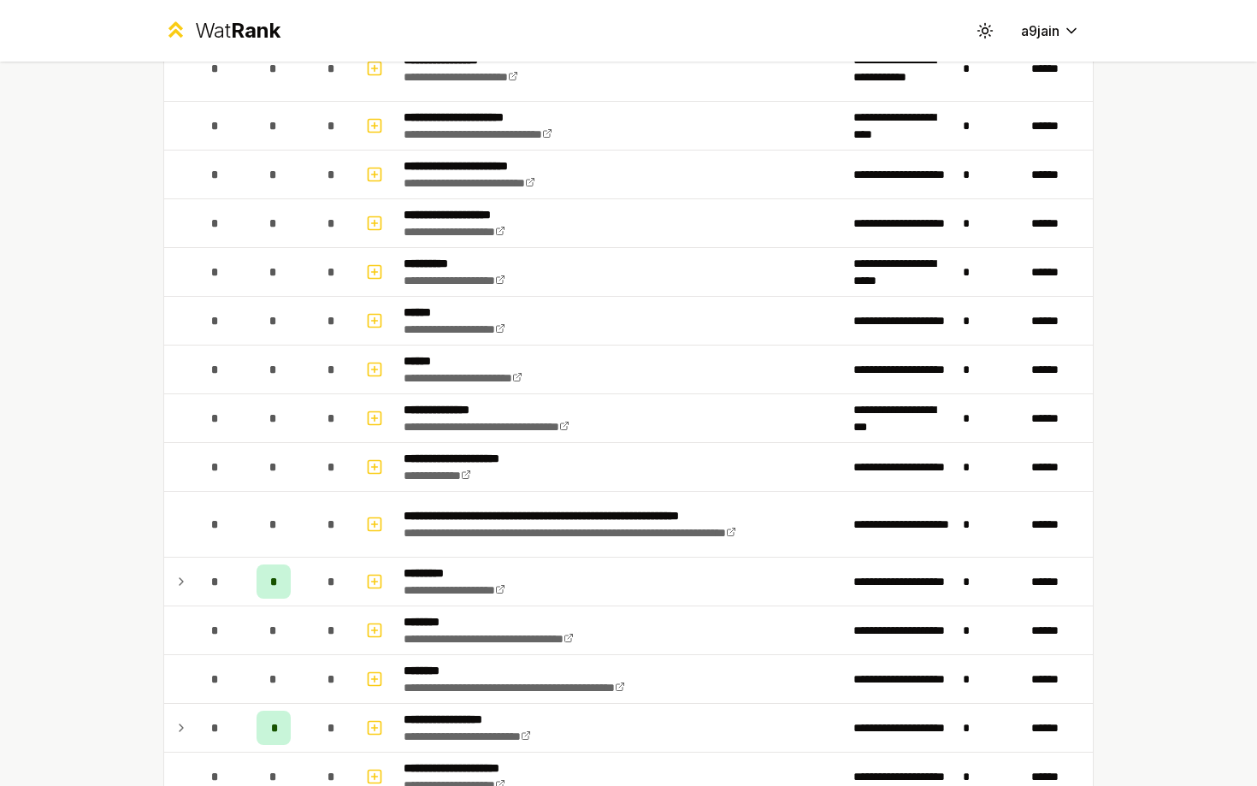
scroll to position [325, 0]
